Goal: Task Accomplishment & Management: Manage account settings

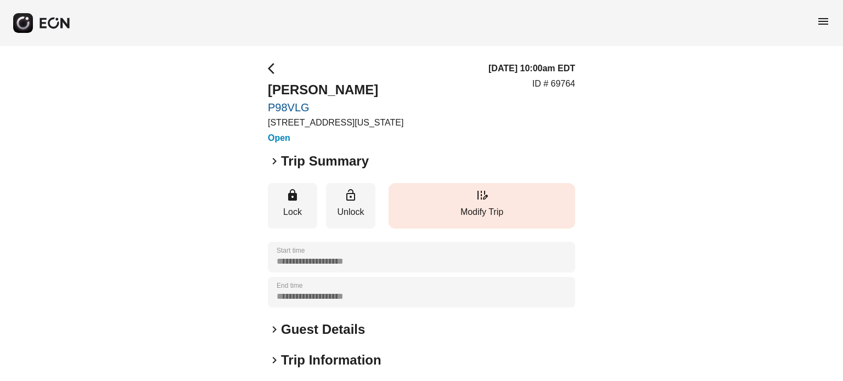
click at [522, 216] on p "Modify Trip" at bounding box center [482, 212] width 176 height 13
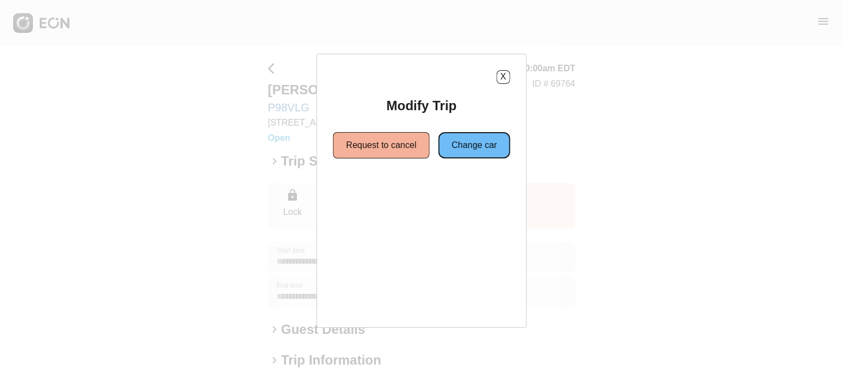
click at [460, 152] on button "Change car" at bounding box center [474, 145] width 72 height 26
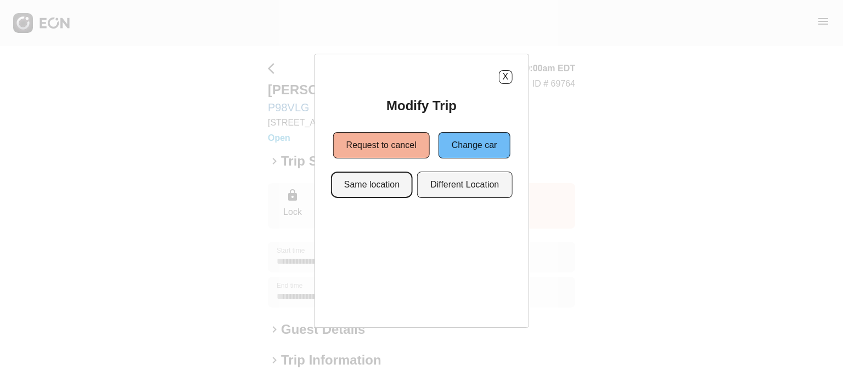
click at [373, 180] on button "Same location" at bounding box center [372, 185] width 82 height 26
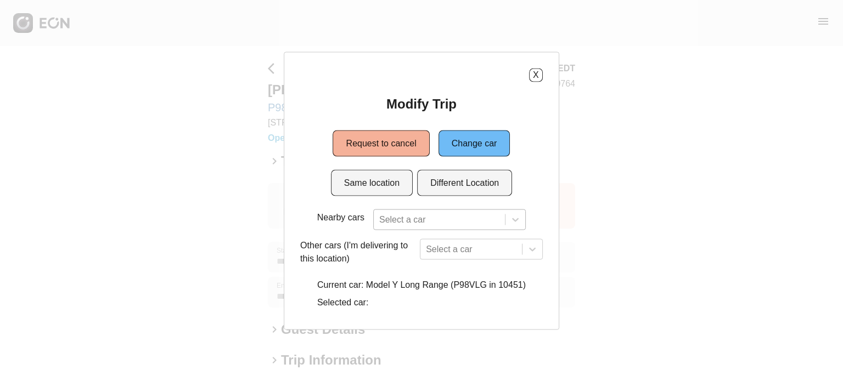
click at [393, 224] on div "Select a car" at bounding box center [449, 219] width 153 height 21
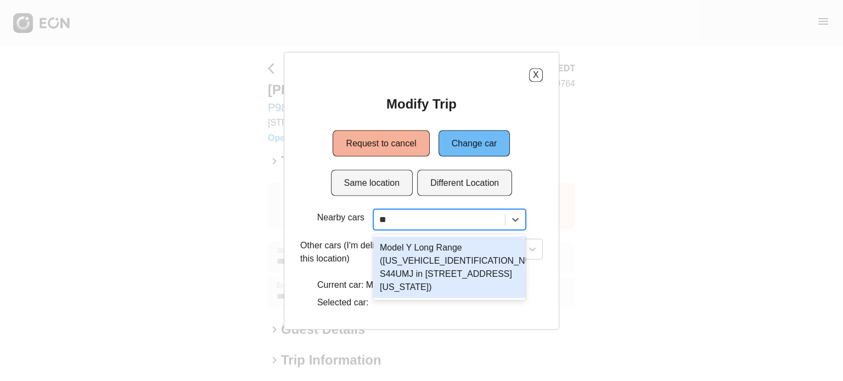
type input "***"
click at [417, 285] on div "Model Y Long Range ([US_VEHICLE_IDENTIFICATION_NUMBER] S44UMJ in [STREET_ADDRES…" at bounding box center [449, 266] width 153 height 61
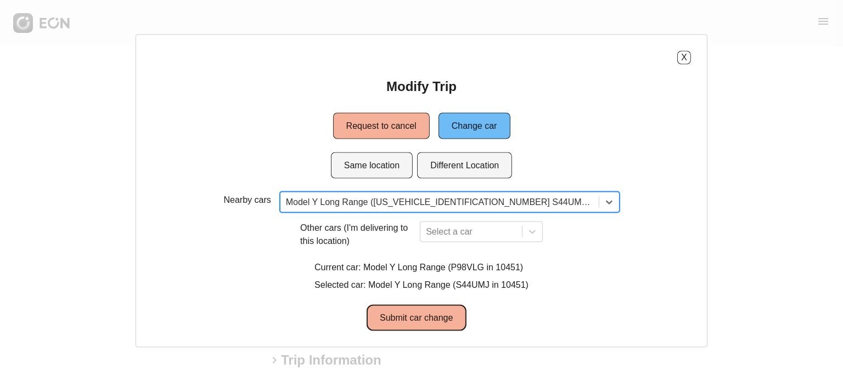
click at [431, 313] on button "Submit car change" at bounding box center [415, 317] width 99 height 26
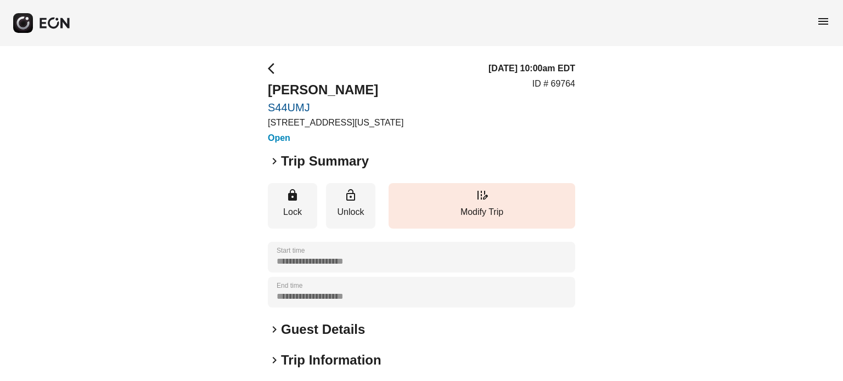
scroll to position [165, 0]
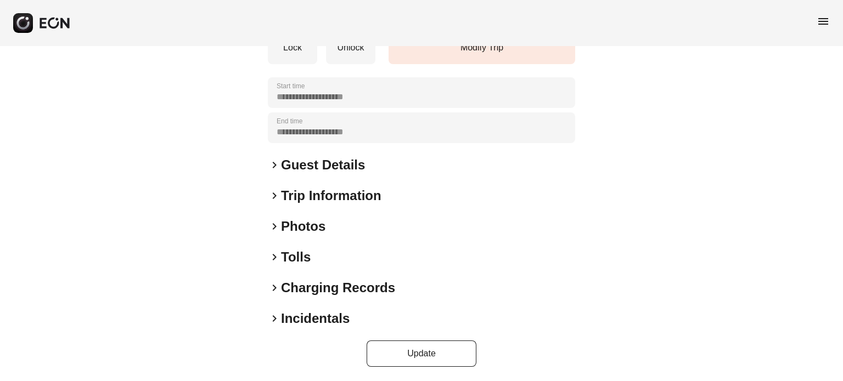
click at [296, 172] on h2 "Guest Details" at bounding box center [323, 165] width 84 height 18
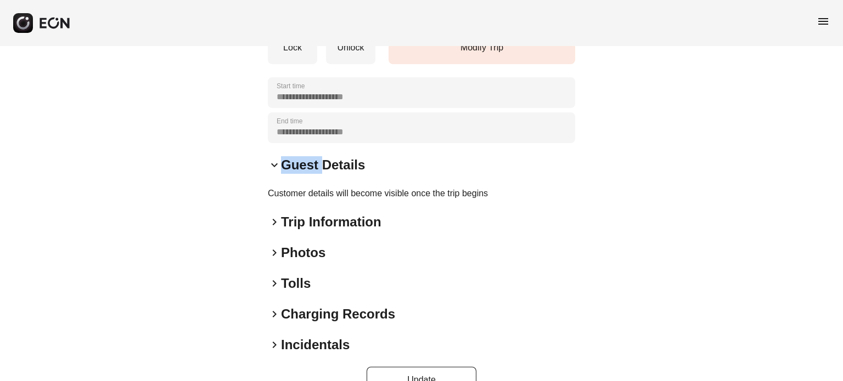
click at [295, 173] on h2 "Guest Details" at bounding box center [323, 165] width 84 height 18
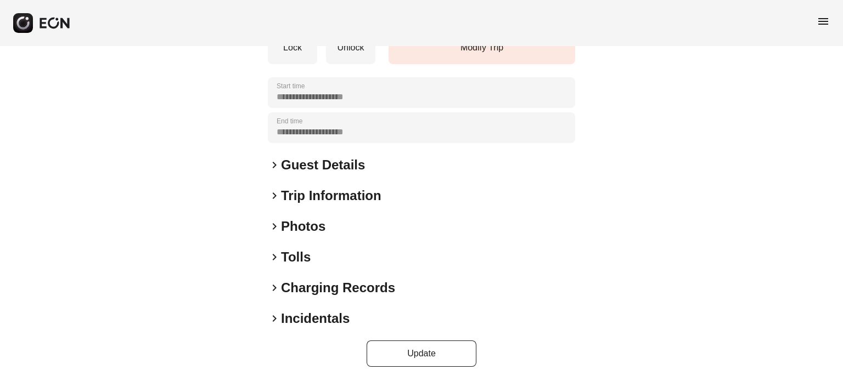
click at [237, 173] on div "**********" at bounding box center [421, 132] width 843 height 501
click at [294, 315] on h2 "Incidentals" at bounding box center [315, 319] width 69 height 18
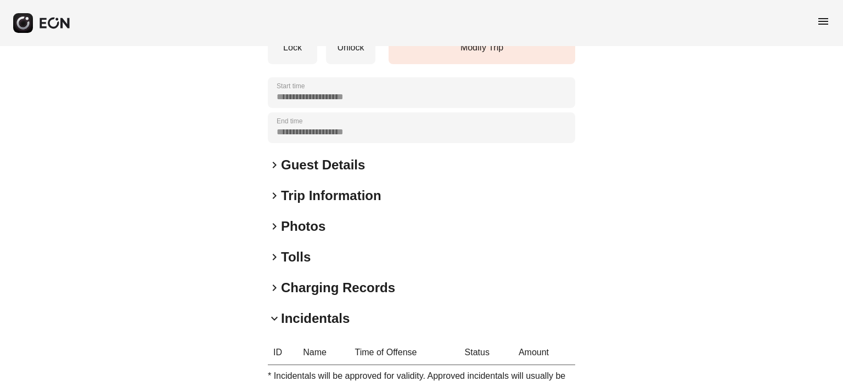
click at [298, 310] on h2 "Incidentals" at bounding box center [315, 319] width 69 height 18
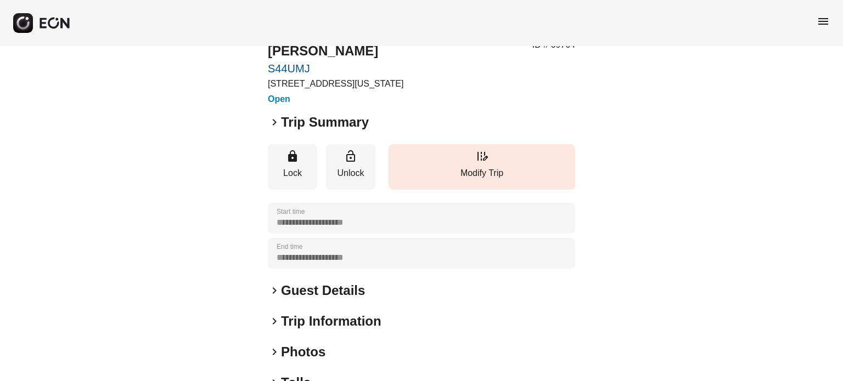
scroll to position [0, 0]
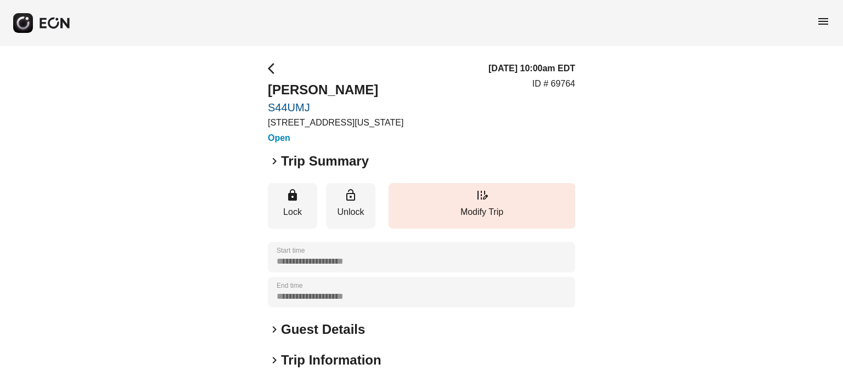
click at [329, 164] on h2 "Trip Summary" at bounding box center [325, 162] width 88 height 18
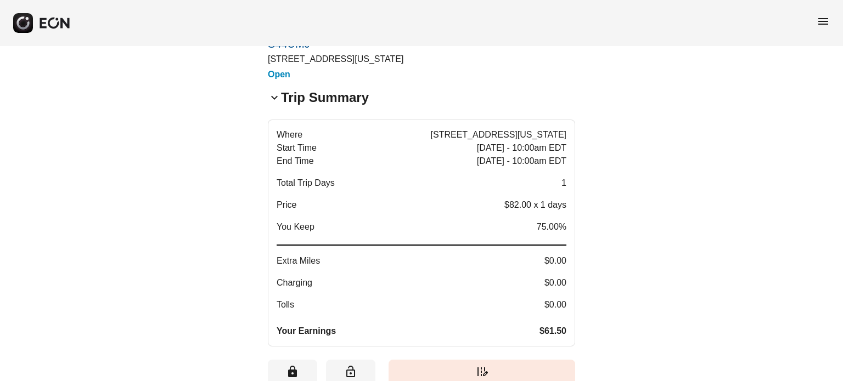
scroll to position [110, 0]
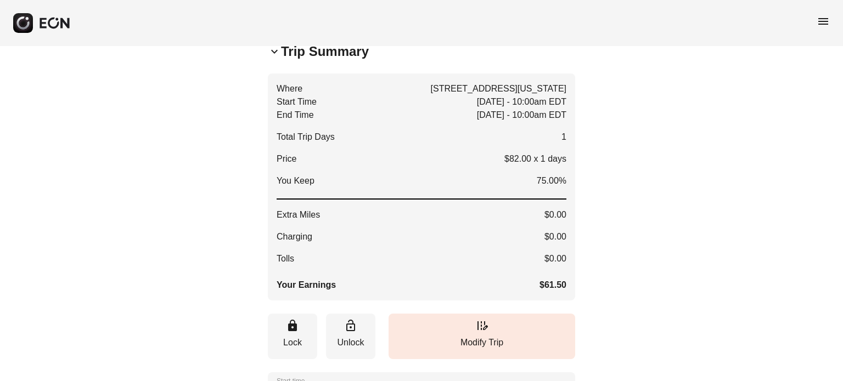
click at [336, 49] on h2 "Trip Summary" at bounding box center [325, 52] width 88 height 18
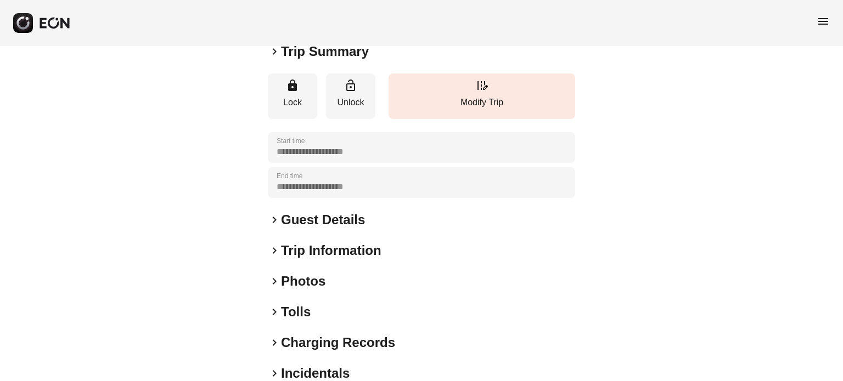
click at [320, 67] on div "**********" at bounding box center [421, 187] width 307 height 470
click at [320, 57] on h2 "Trip Summary" at bounding box center [325, 52] width 88 height 18
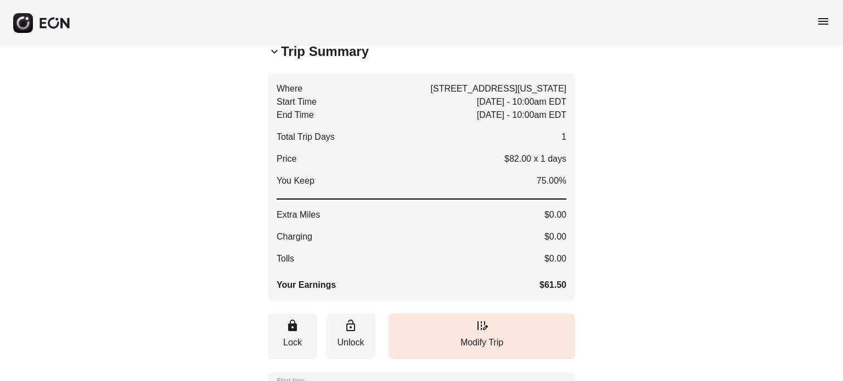
click at [321, 55] on h2 "Trip Summary" at bounding box center [325, 52] width 88 height 18
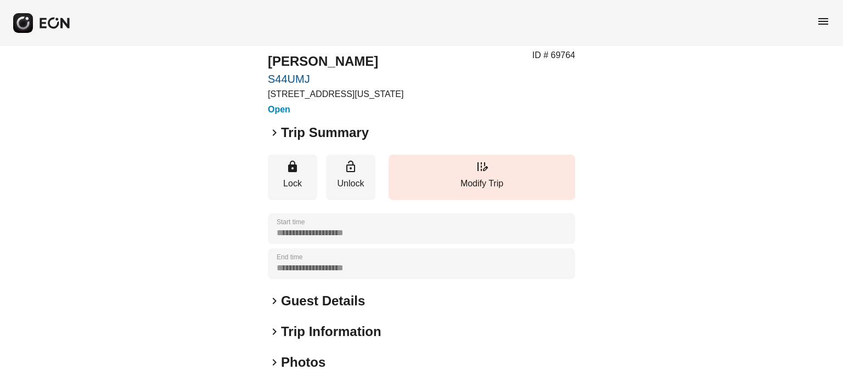
scroll to position [0, 0]
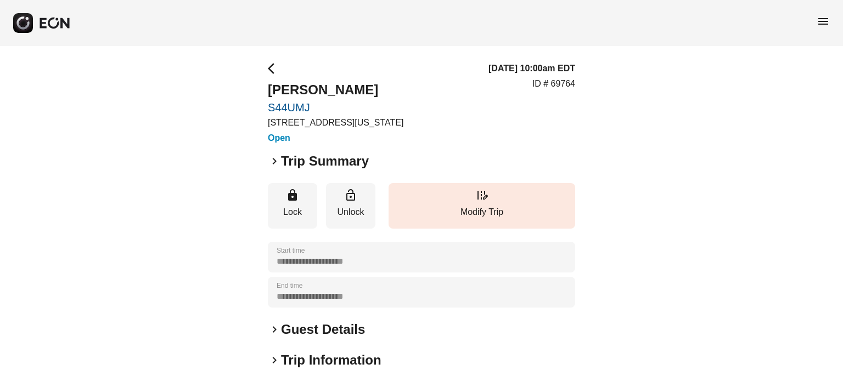
click at [555, 82] on p "ID # 69764" at bounding box center [553, 83] width 43 height 13
copy p "69764"
drag, startPoint x: 359, startPoint y: 91, endPoint x: 270, endPoint y: 91, distance: 89.4
click at [270, 91] on h2 "[PERSON_NAME]" at bounding box center [335, 90] width 135 height 18
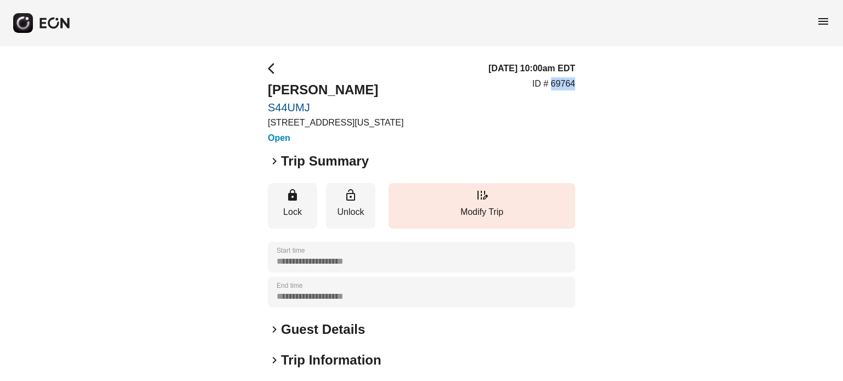
copy h2 "[PERSON_NAME]"
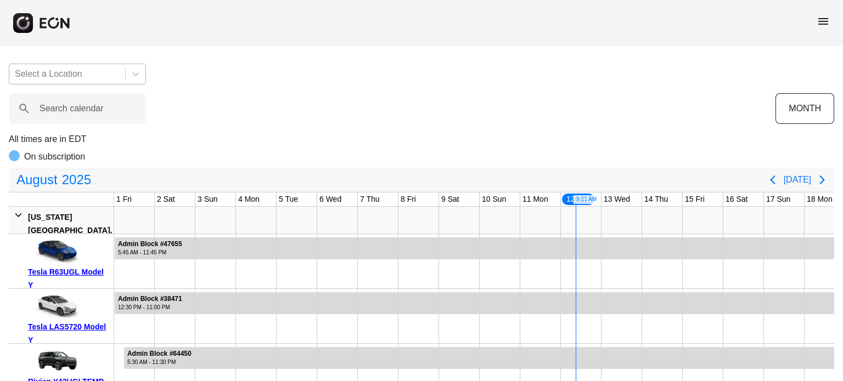
scroll to position [0, 447]
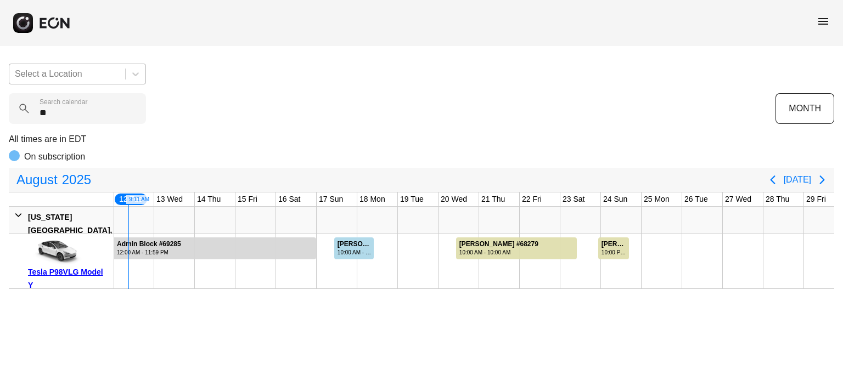
type calendar "***"
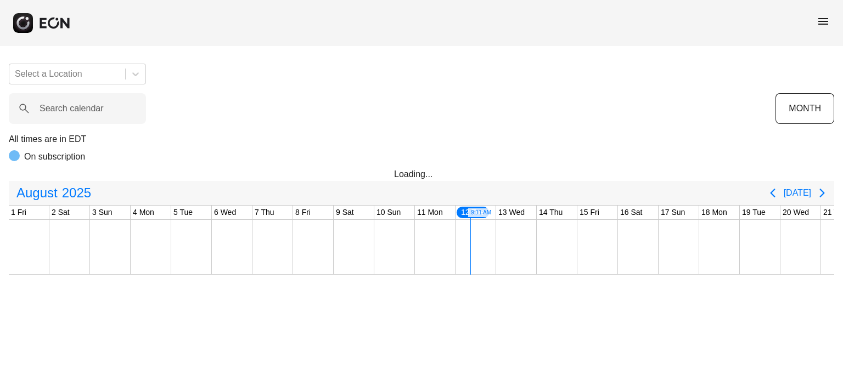
scroll to position [0, 433]
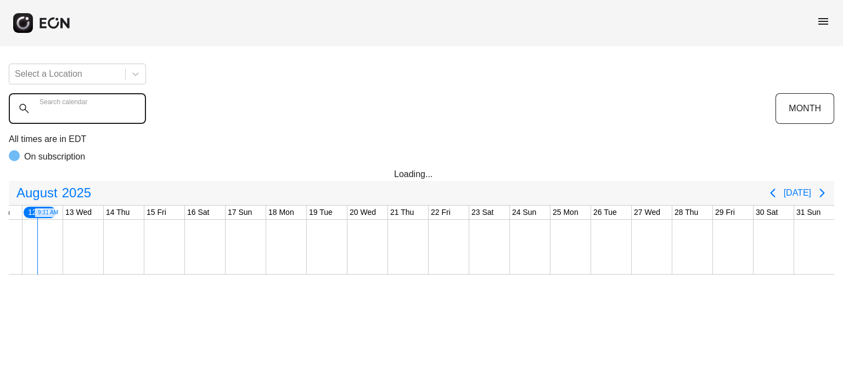
click at [114, 99] on calendar "Search calendar" at bounding box center [77, 108] width 137 height 31
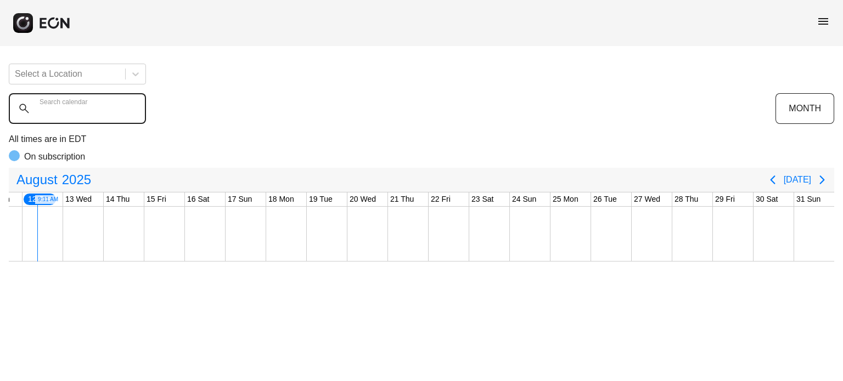
type calendar "*"
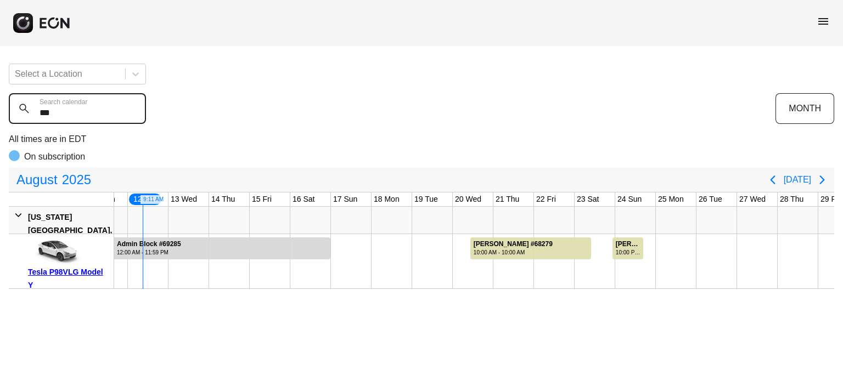
type calendar "***"
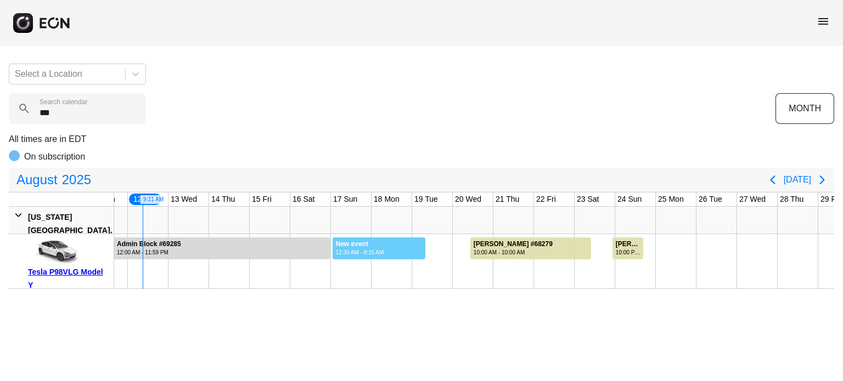
drag, startPoint x: 331, startPoint y: 245, endPoint x: 425, endPoint y: 253, distance: 94.2
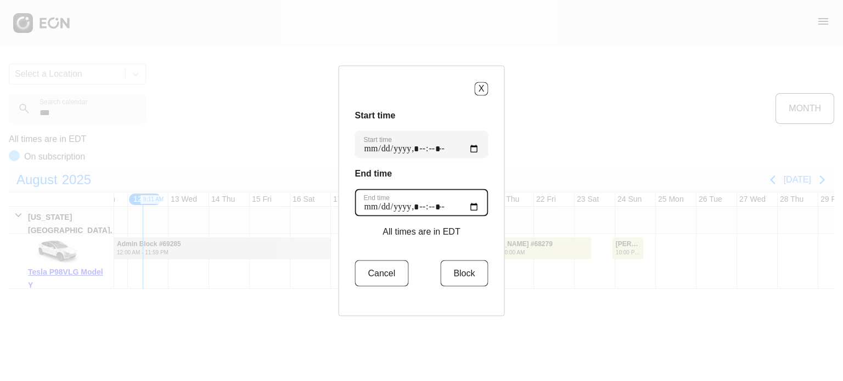
click at [467, 210] on time "End time" at bounding box center [421, 202] width 133 height 27
type time "**********"
click at [474, 187] on div "End time End time" at bounding box center [421, 191] width 133 height 49
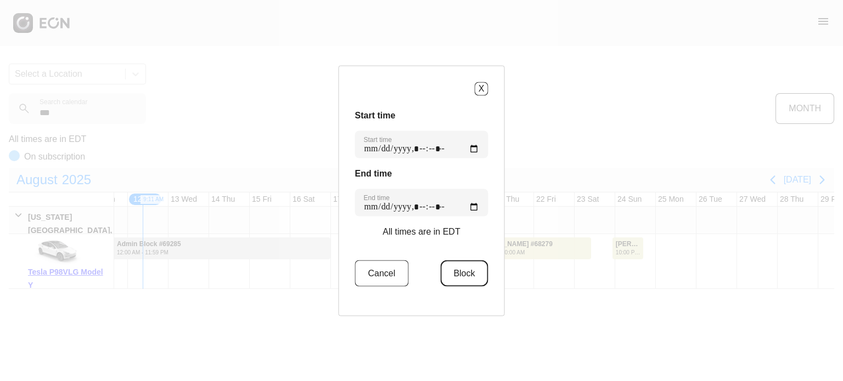
click at [471, 269] on button "Block" at bounding box center [464, 273] width 48 height 26
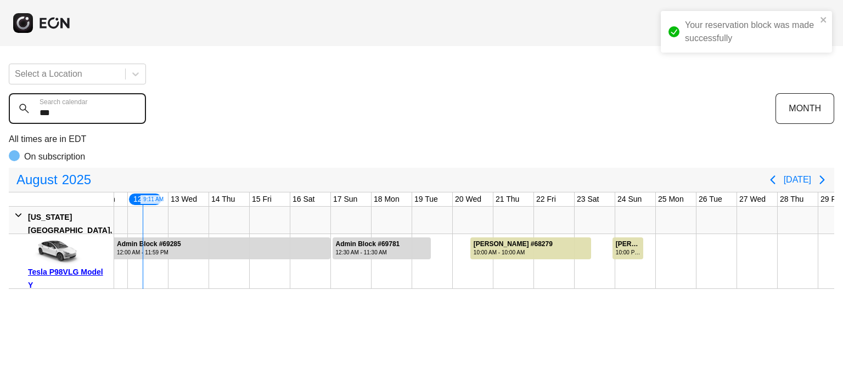
click at [98, 108] on calendar "***" at bounding box center [77, 108] width 137 height 31
